Goal: Find specific page/section: Find specific page/section

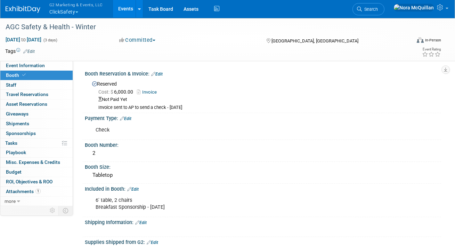
click at [60, 12] on button "G2 Marketing & Events, LLC ClickSafety" at bounding box center [80, 9] width 63 height 18
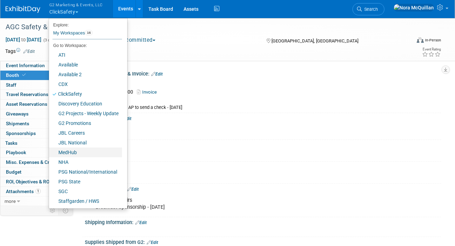
click at [64, 149] on link "MedHub" at bounding box center [85, 152] width 73 height 10
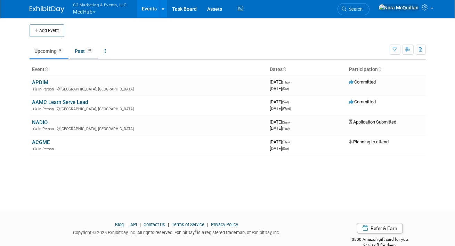
click at [77, 54] on link "Past 10" at bounding box center [84, 50] width 28 height 13
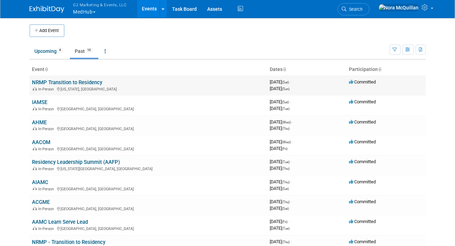
click at [49, 81] on link "NRMP Transition to Residency" at bounding box center [67, 82] width 70 height 6
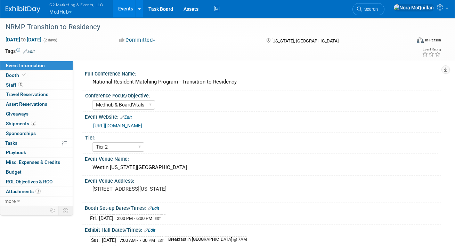
select select "Medhub & BoardVitals"
select select "Tier 2"
click at [15, 120] on link "2 Shipments 2" at bounding box center [36, 123] width 72 height 9
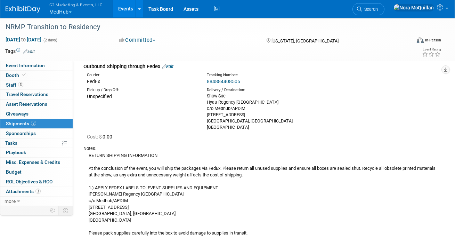
scroll to position [199, 0]
click at [221, 80] on link "884884408505" at bounding box center [223, 81] width 33 height 6
